Goal: Information Seeking & Learning: Learn about a topic

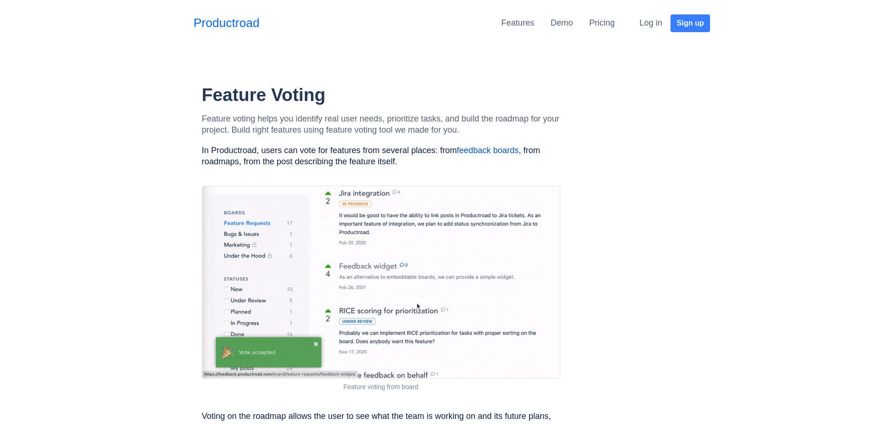
click at [597, 22] on link "Pricing" at bounding box center [602, 22] width 26 height 9
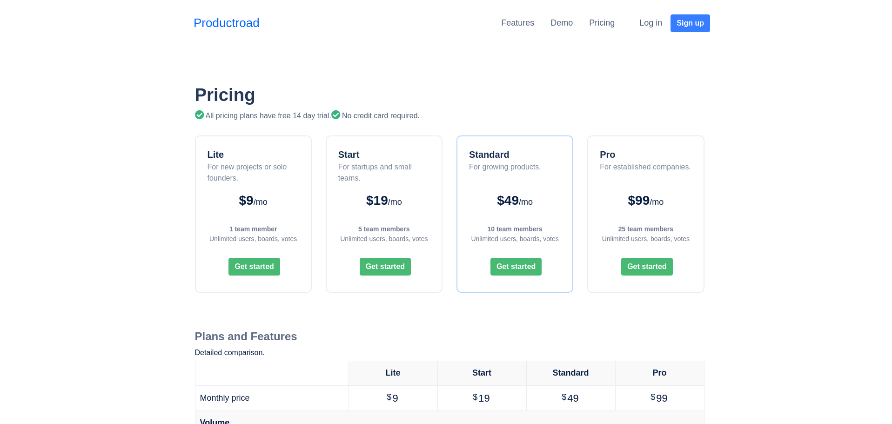
click at [522, 27] on link "Features" at bounding box center [517, 22] width 33 height 9
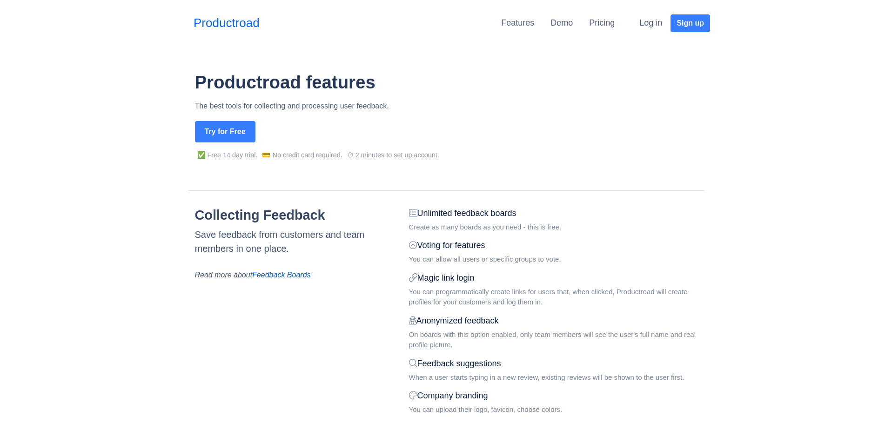
click at [563, 24] on link "Demo" at bounding box center [561, 22] width 22 height 9
